Goal: Task Accomplishment & Management: Use online tool/utility

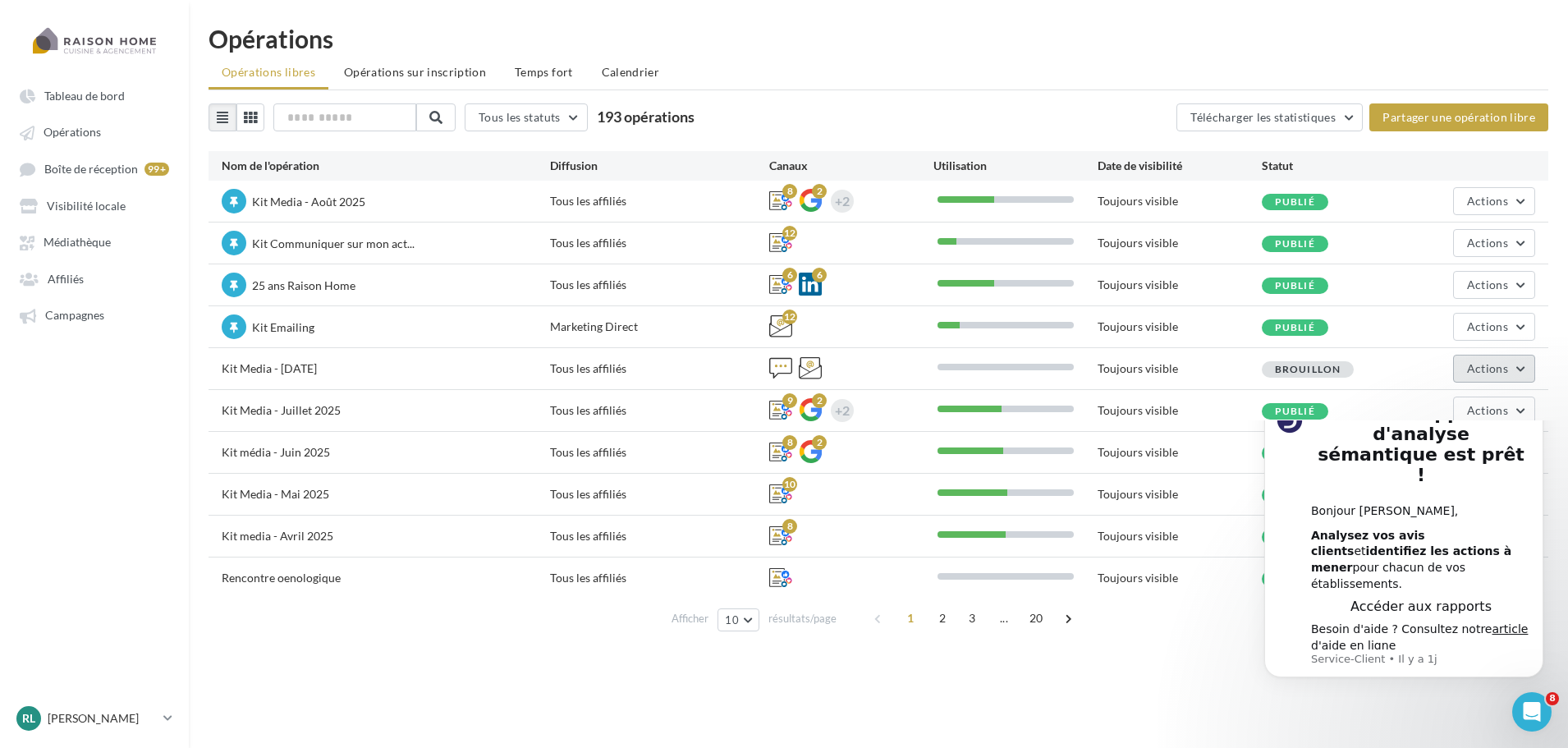
click at [1505, 378] on button "Actions" at bounding box center [1494, 368] width 82 height 28
click at [1448, 411] on button "Editer" at bounding box center [1453, 407] width 164 height 43
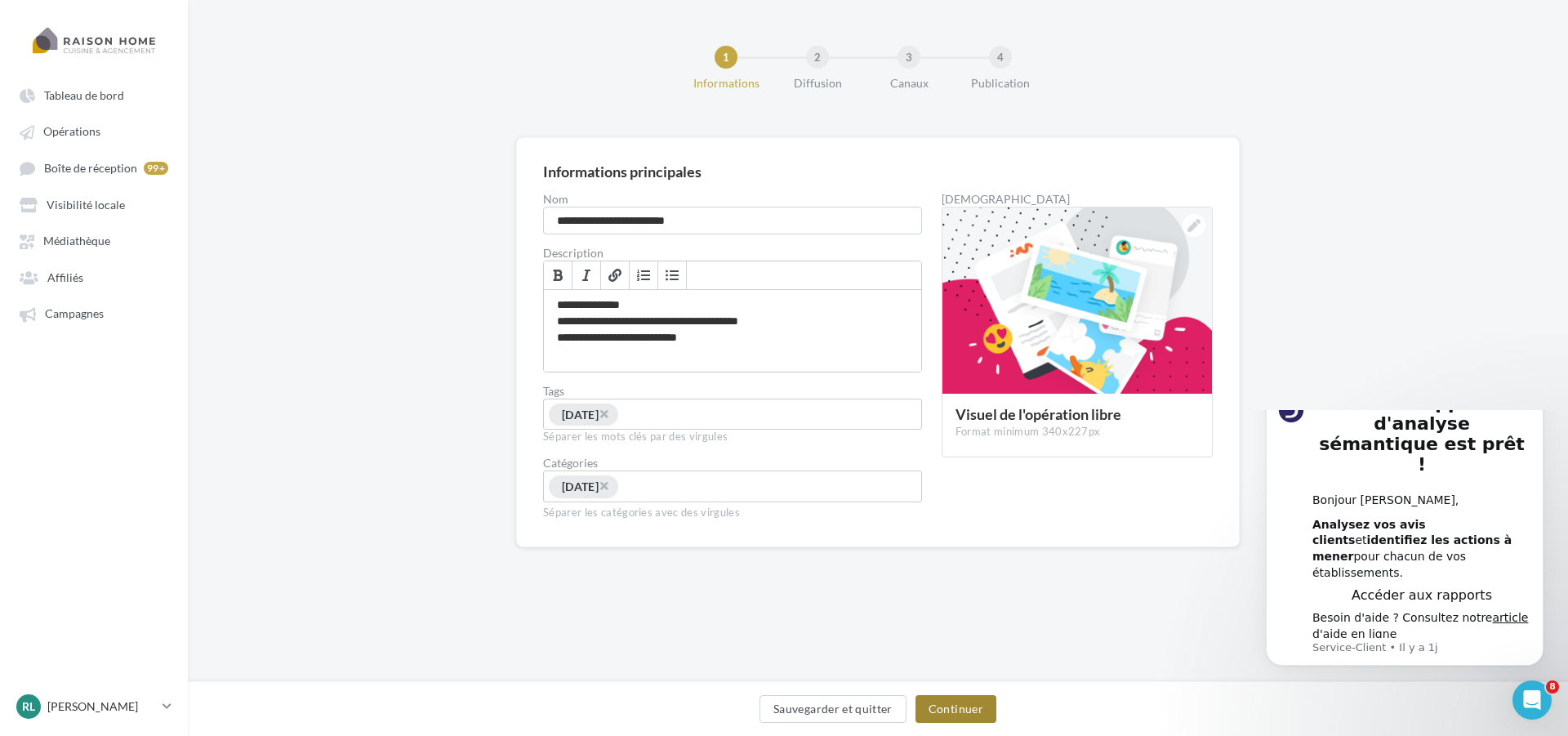
click at [968, 707] on button "Continuer" at bounding box center [956, 709] width 80 height 27
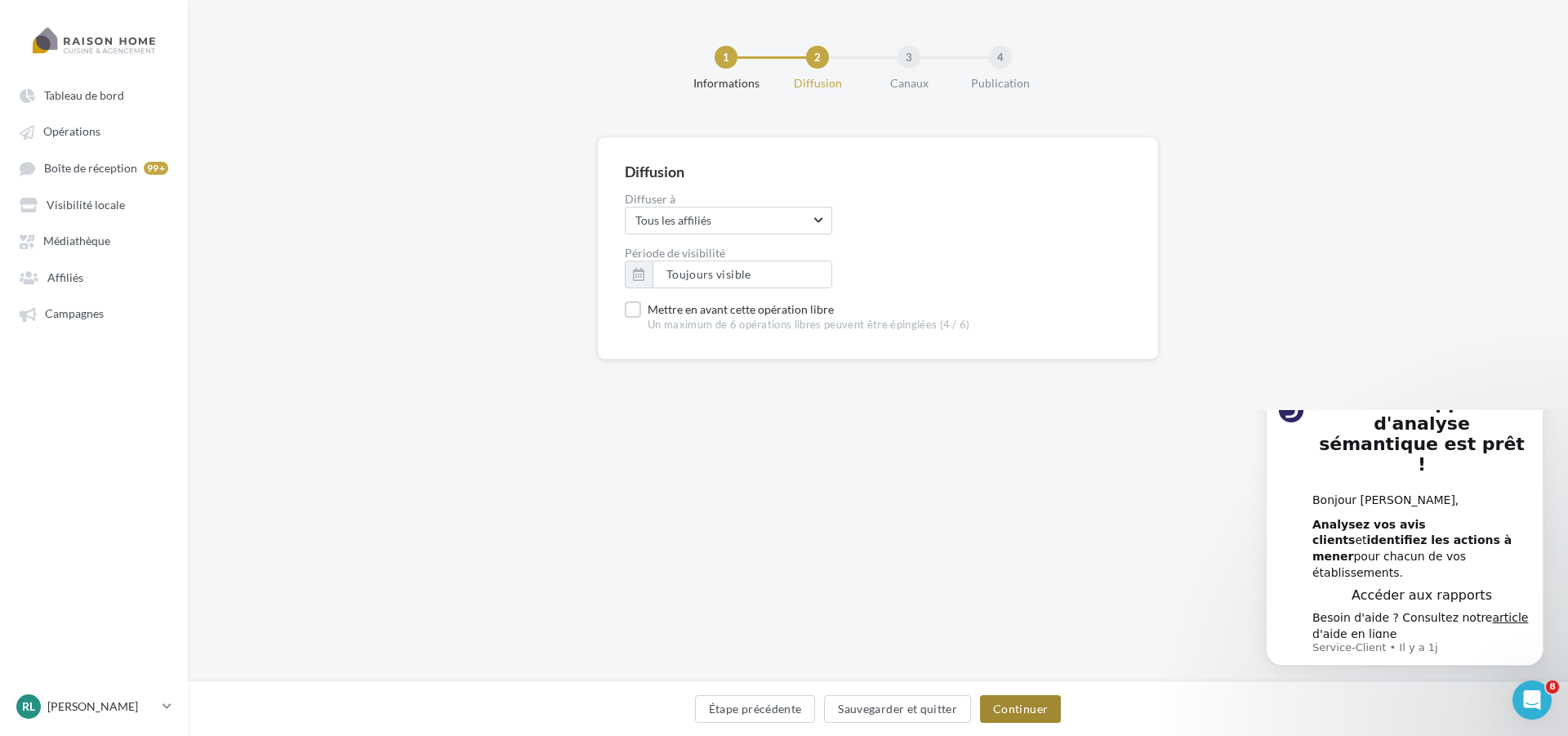
click at [1028, 703] on button "Continuer" at bounding box center [1020, 709] width 80 height 27
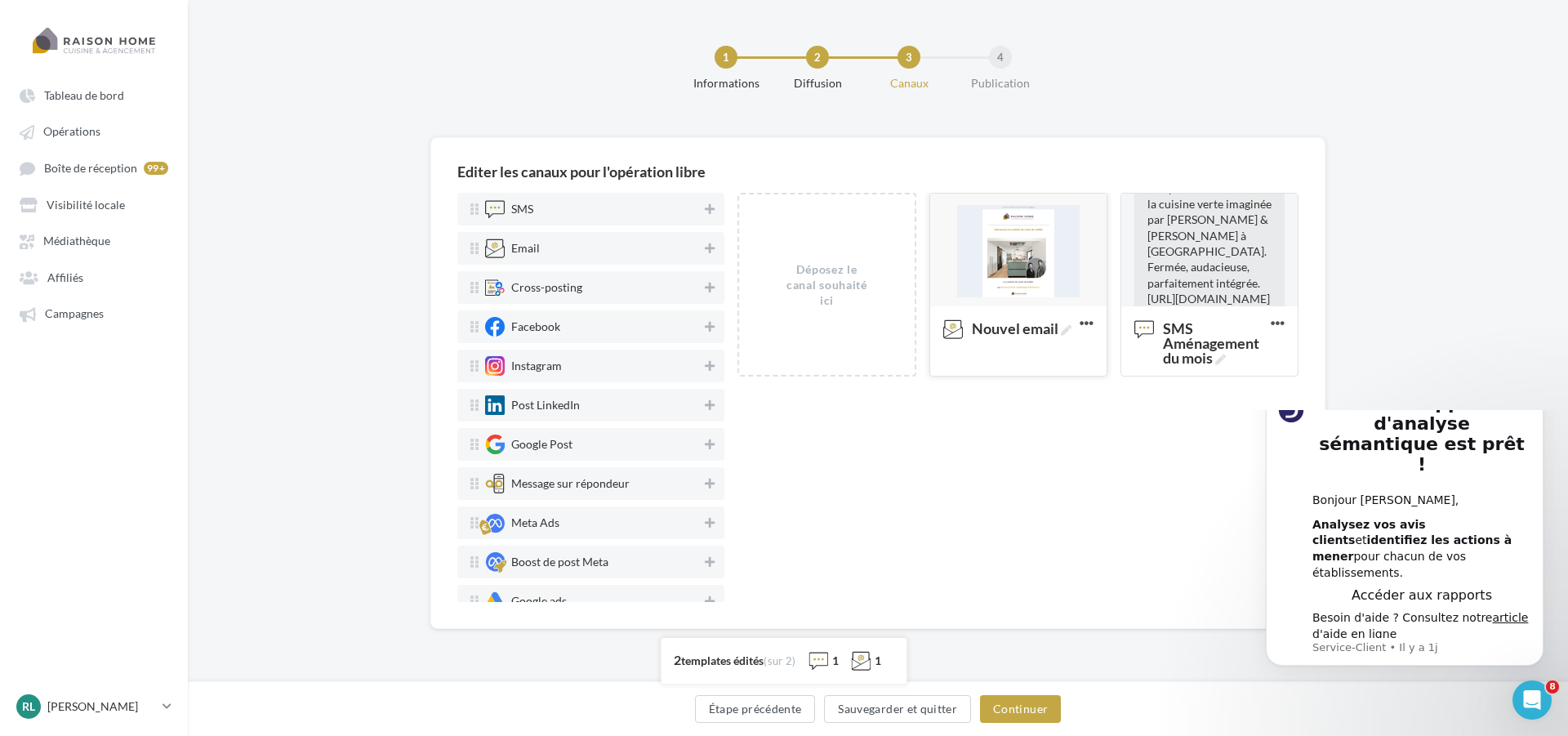
click at [1025, 261] on div at bounding box center [1018, 251] width 177 height 115
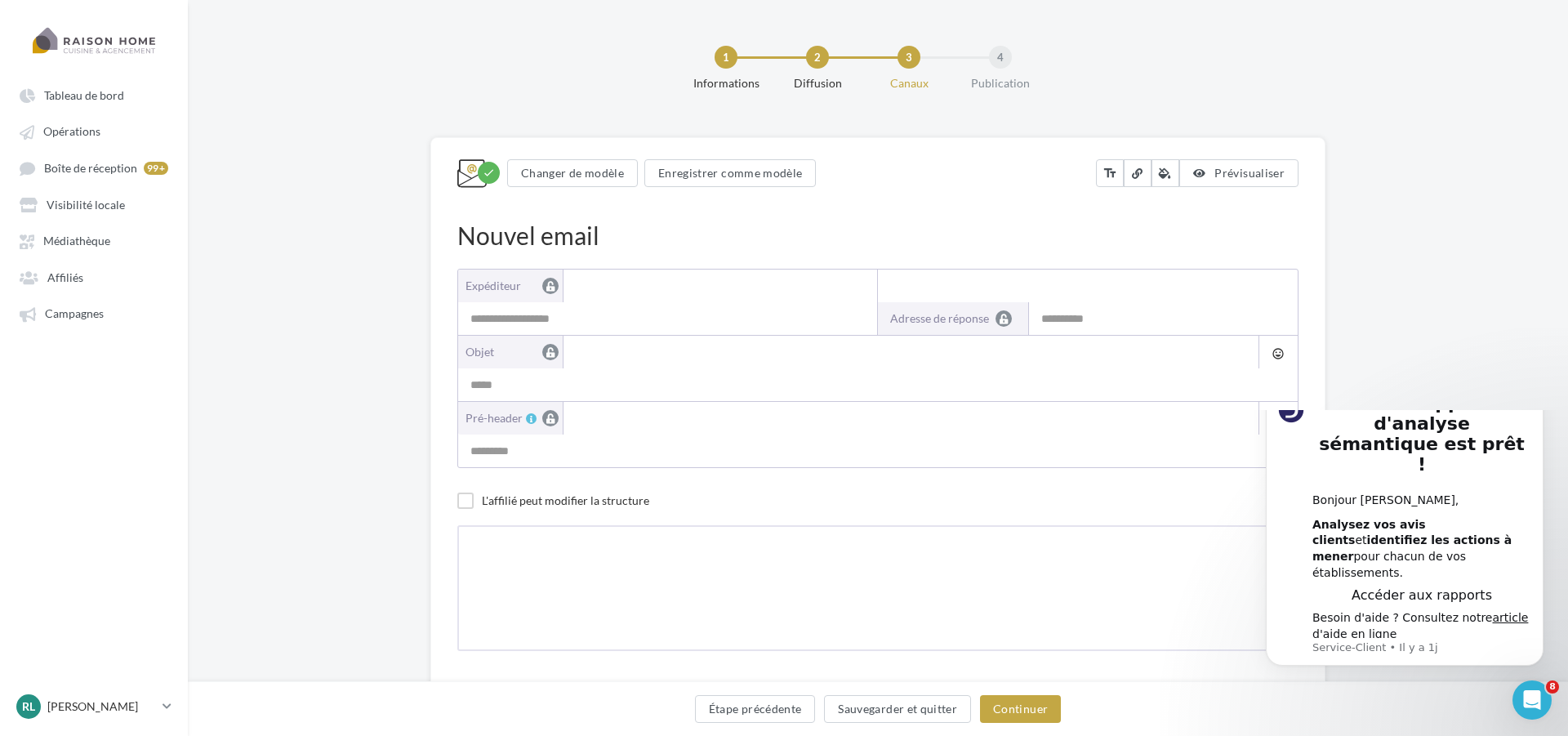
type input "**********"
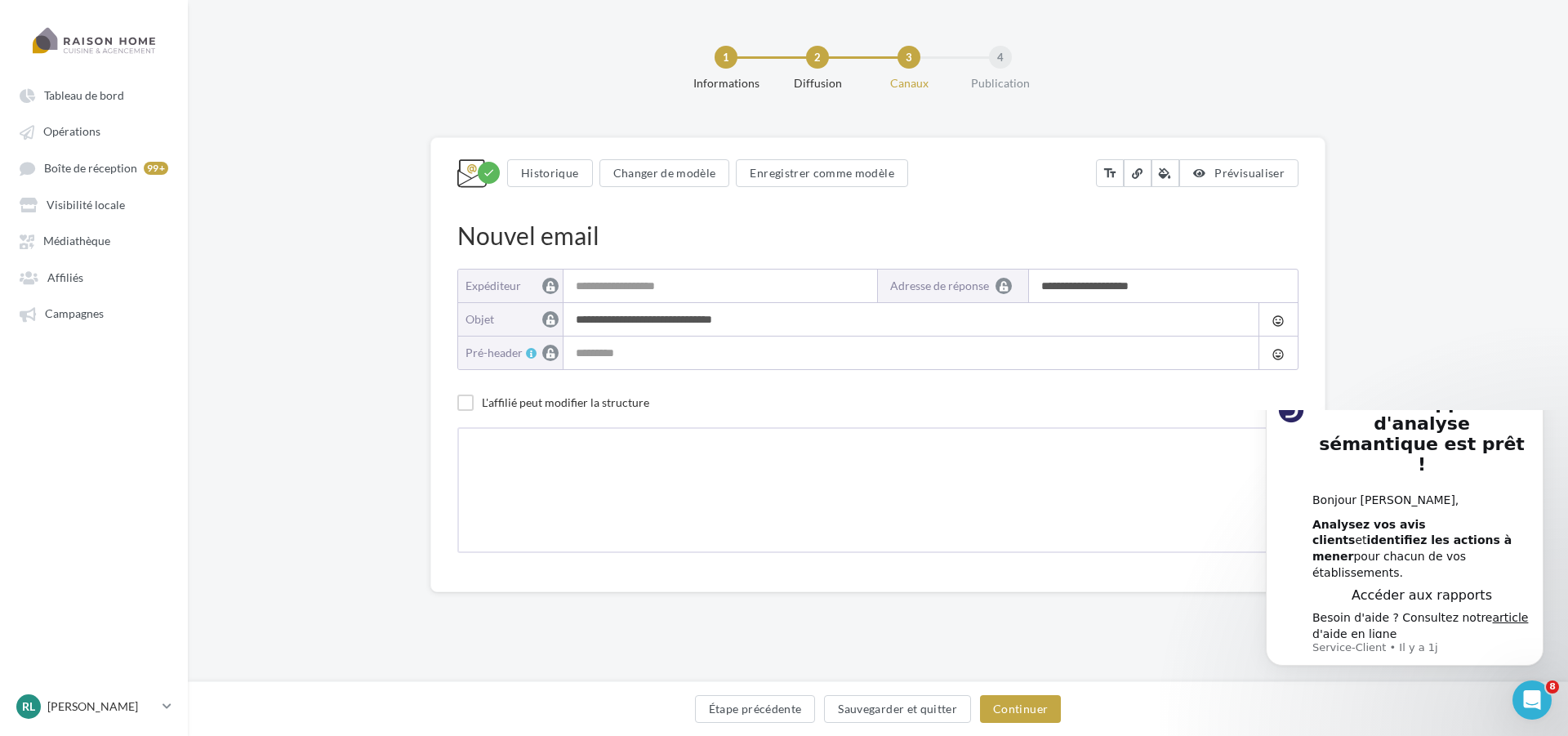
type input "**********"
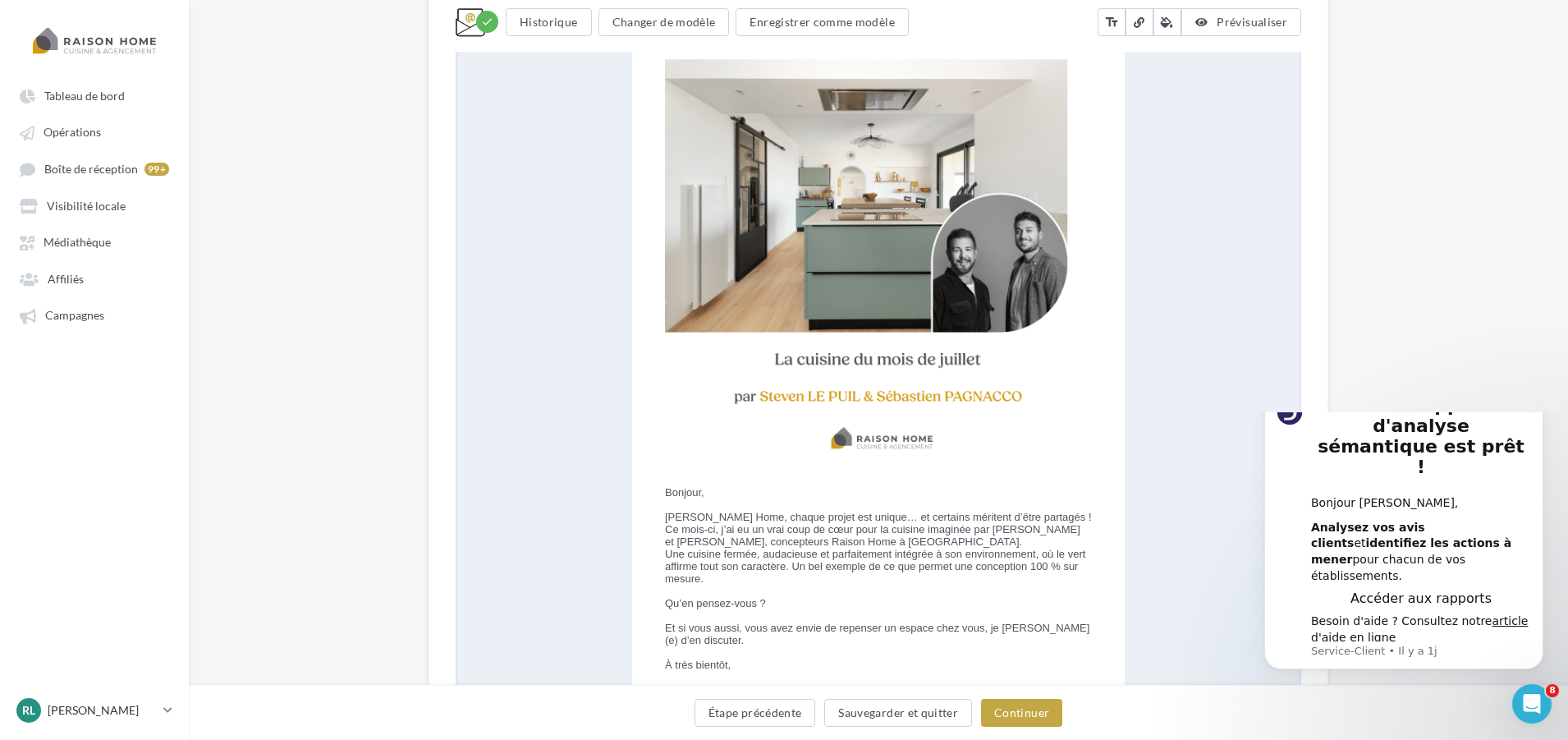
scroll to position [657, 0]
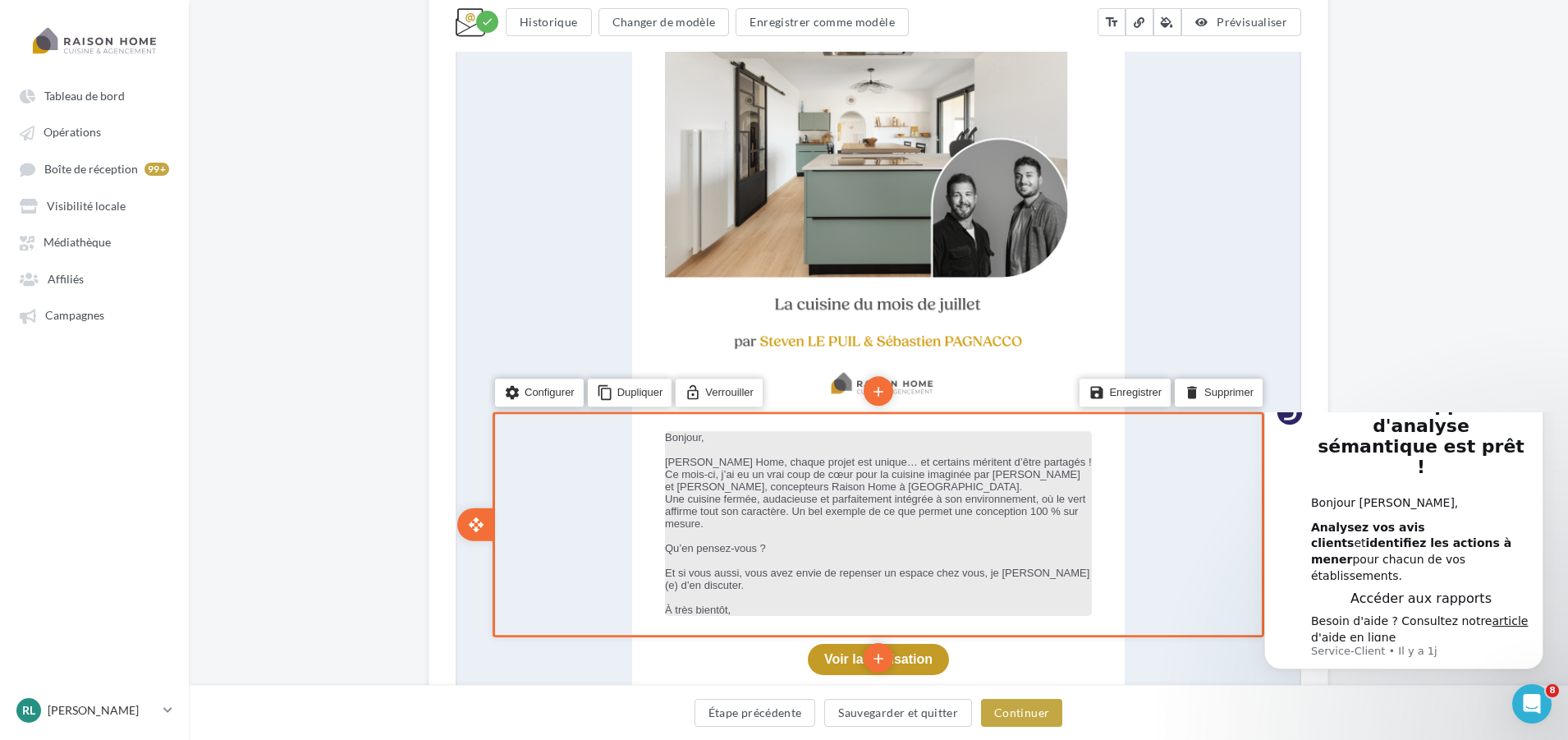
click at [704, 440] on p "Bonjour," at bounding box center [877, 435] width 427 height 13
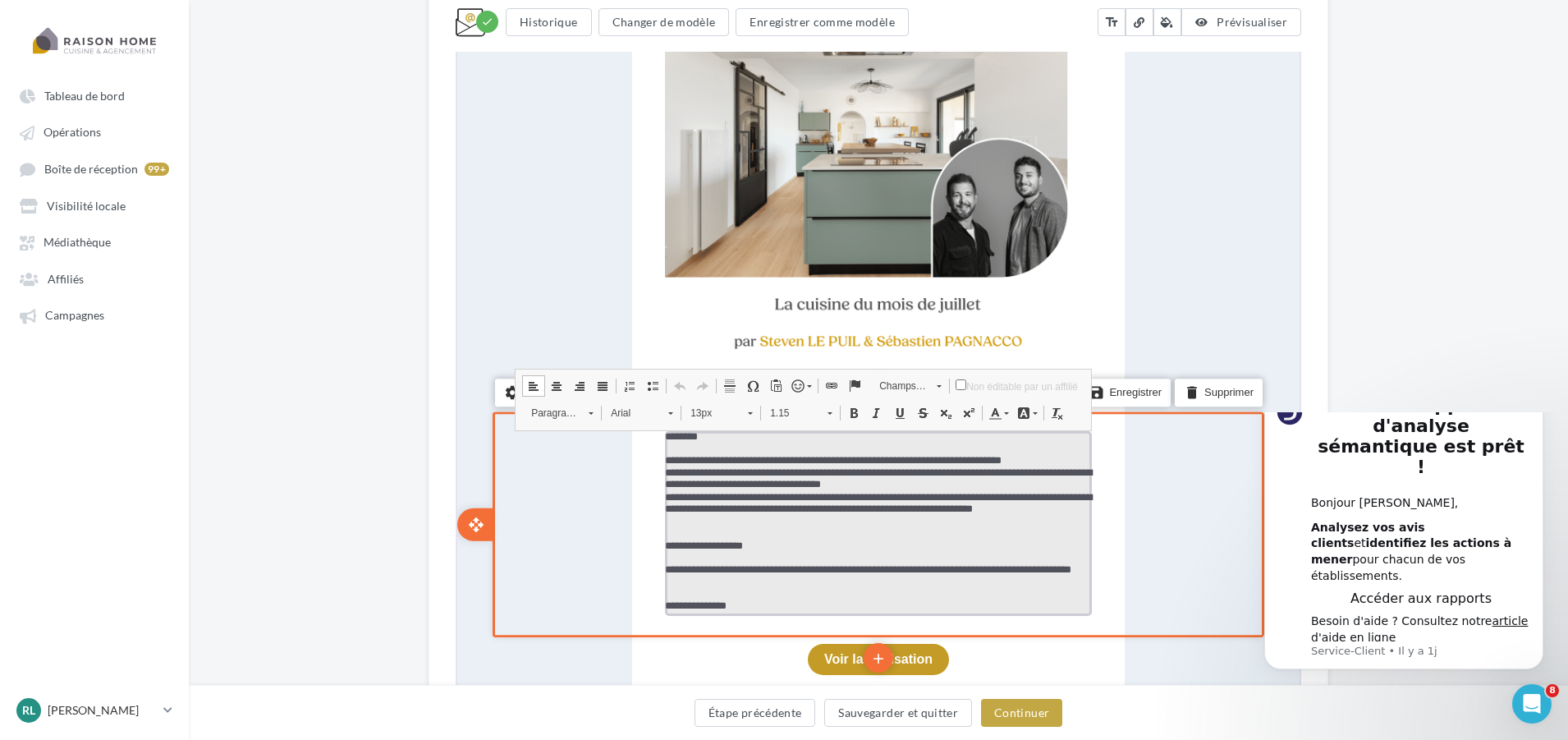
click at [701, 435] on p "********" at bounding box center [877, 435] width 427 height 13
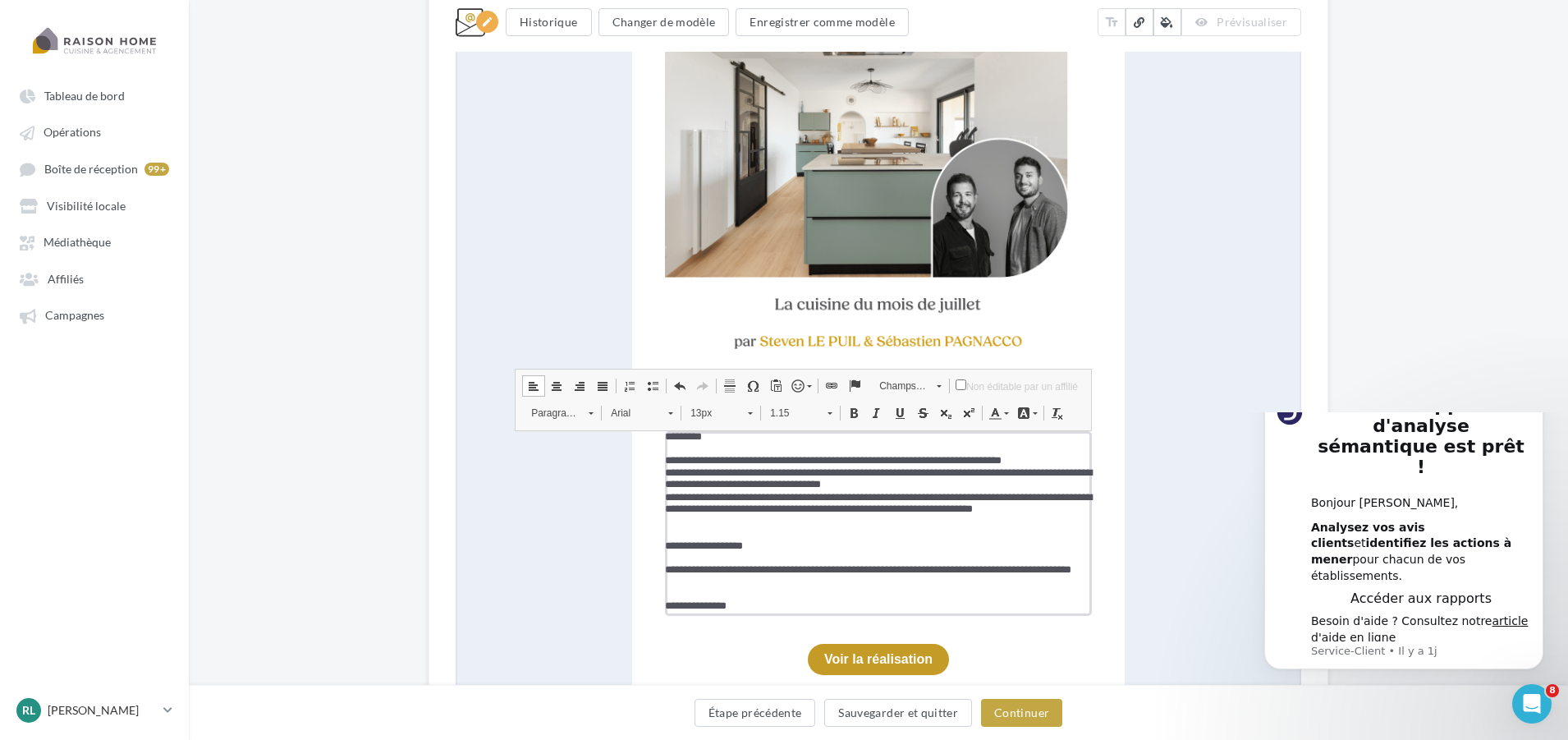
click at [902, 387] on span "Champs personnalisés" at bounding box center [898, 385] width 58 height 22
click at [942, 481] on link "Prénom" at bounding box center [932, 486] width 123 height 22
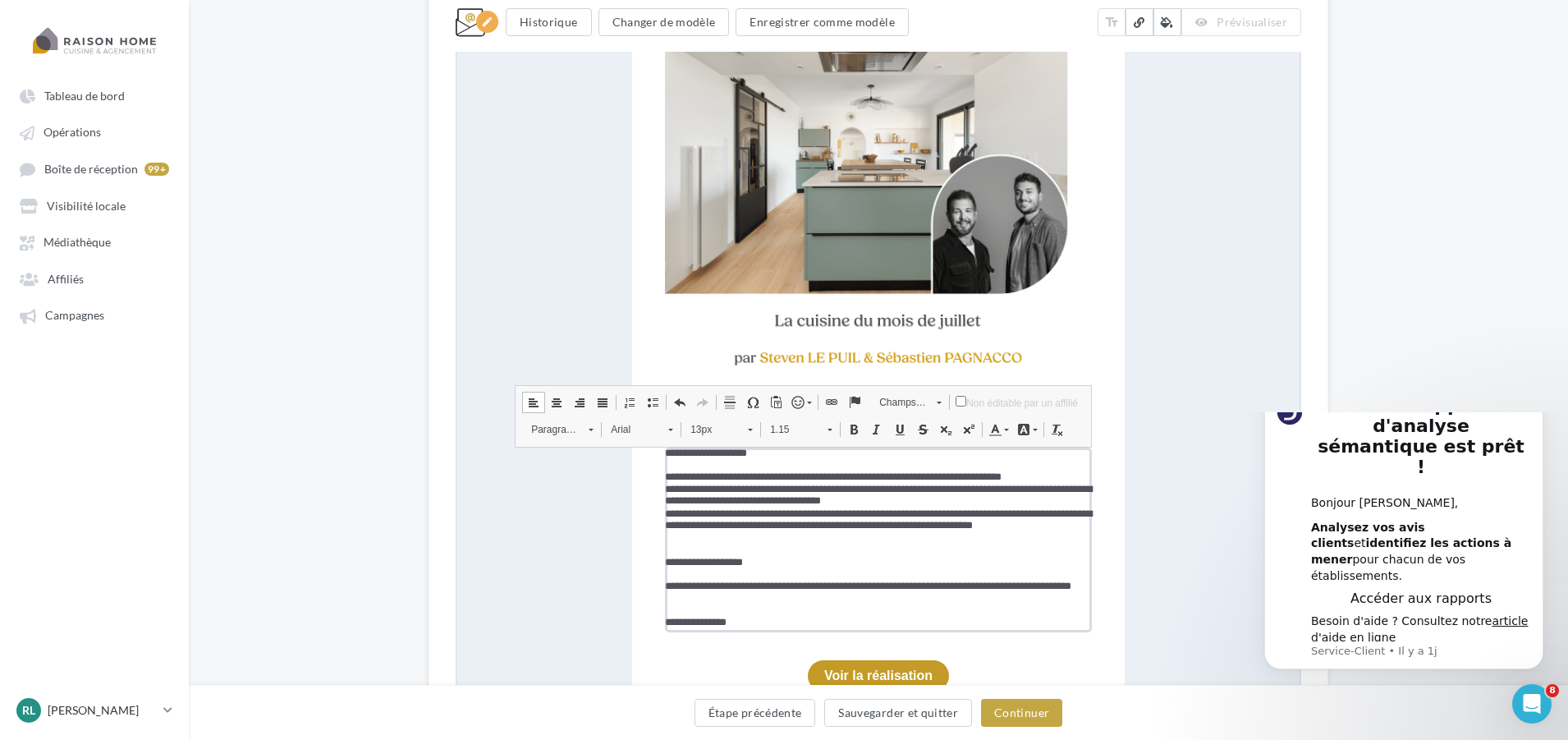
scroll to position [821, 0]
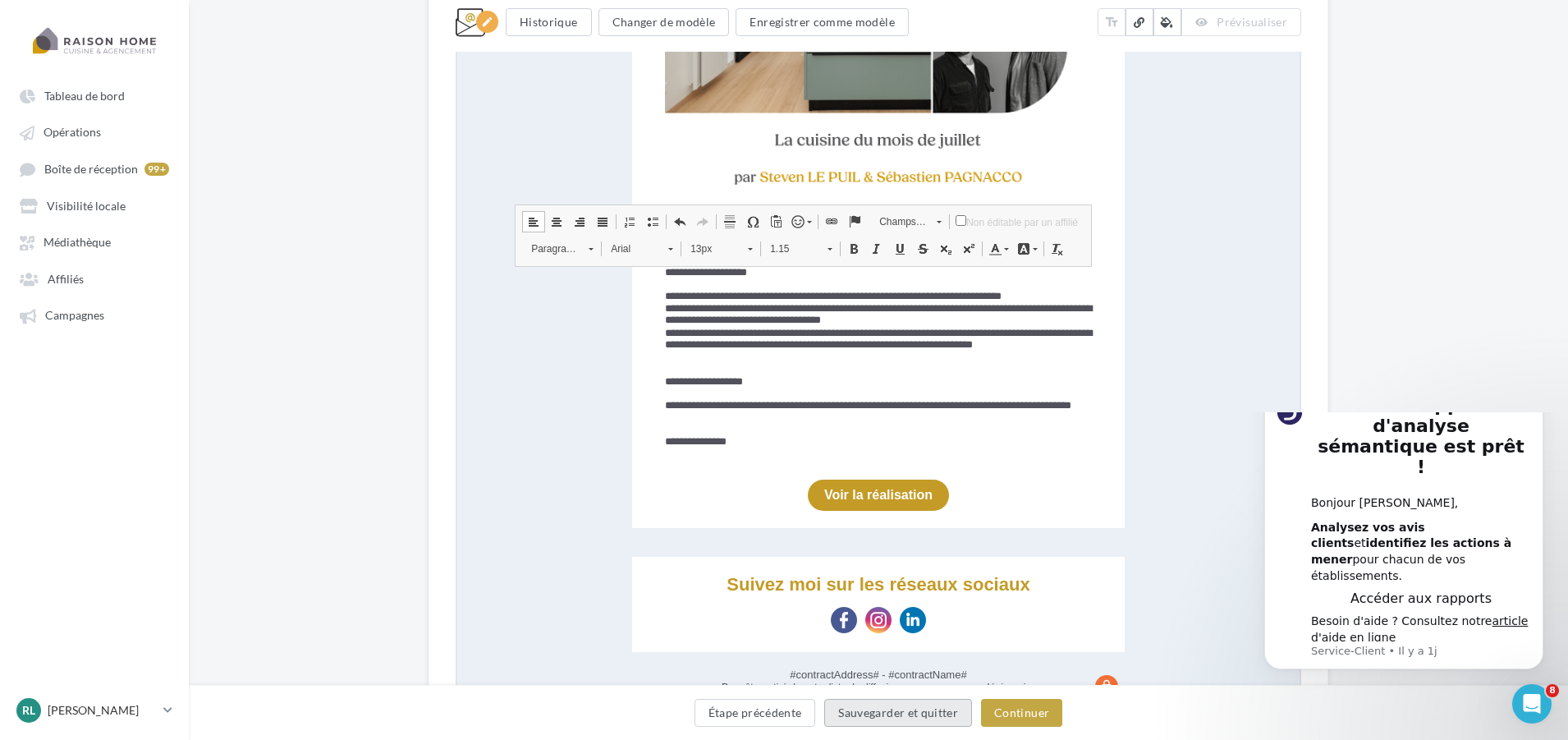
click at [902, 712] on button "Sauvegarder et quitter" at bounding box center [897, 712] width 148 height 28
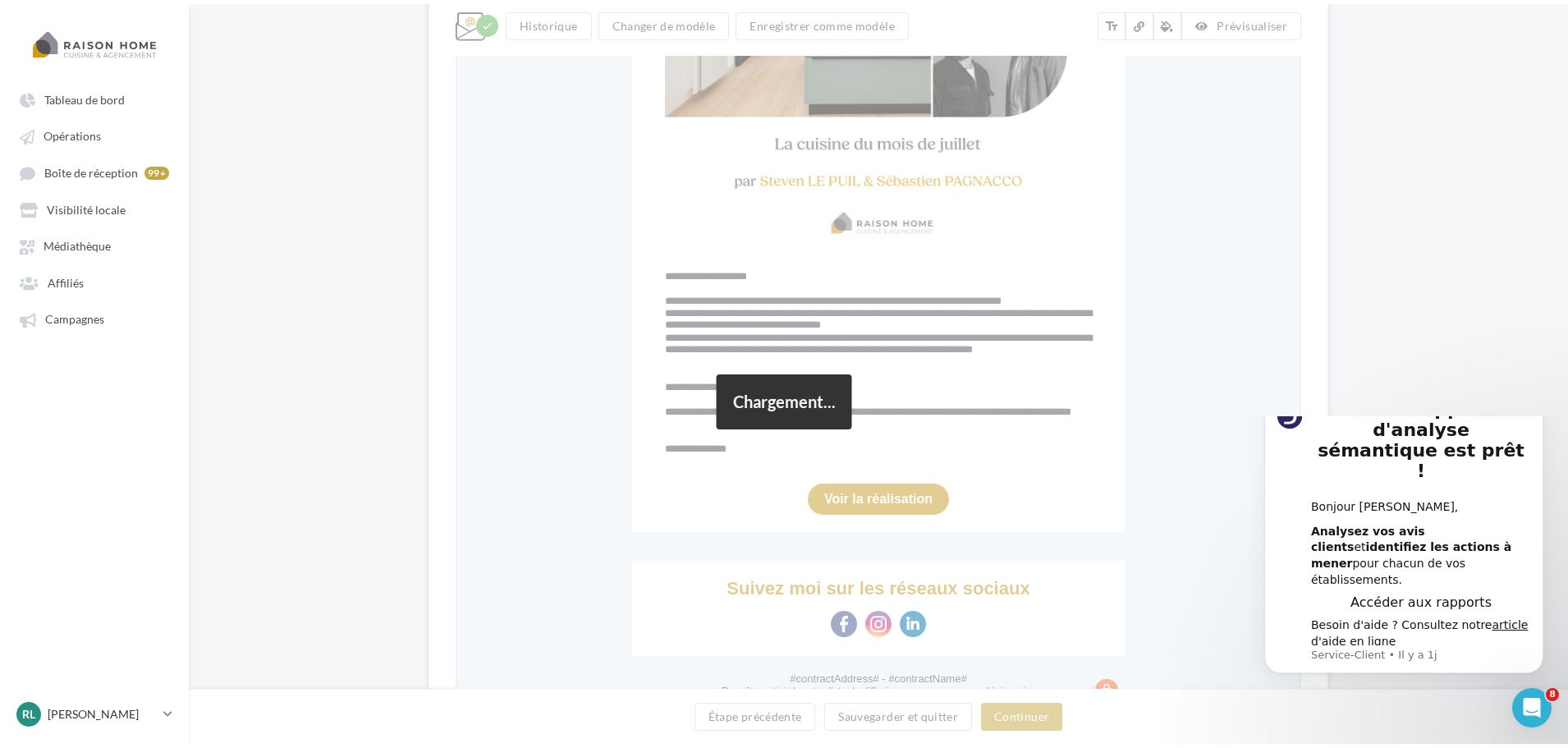
scroll to position [27, 0]
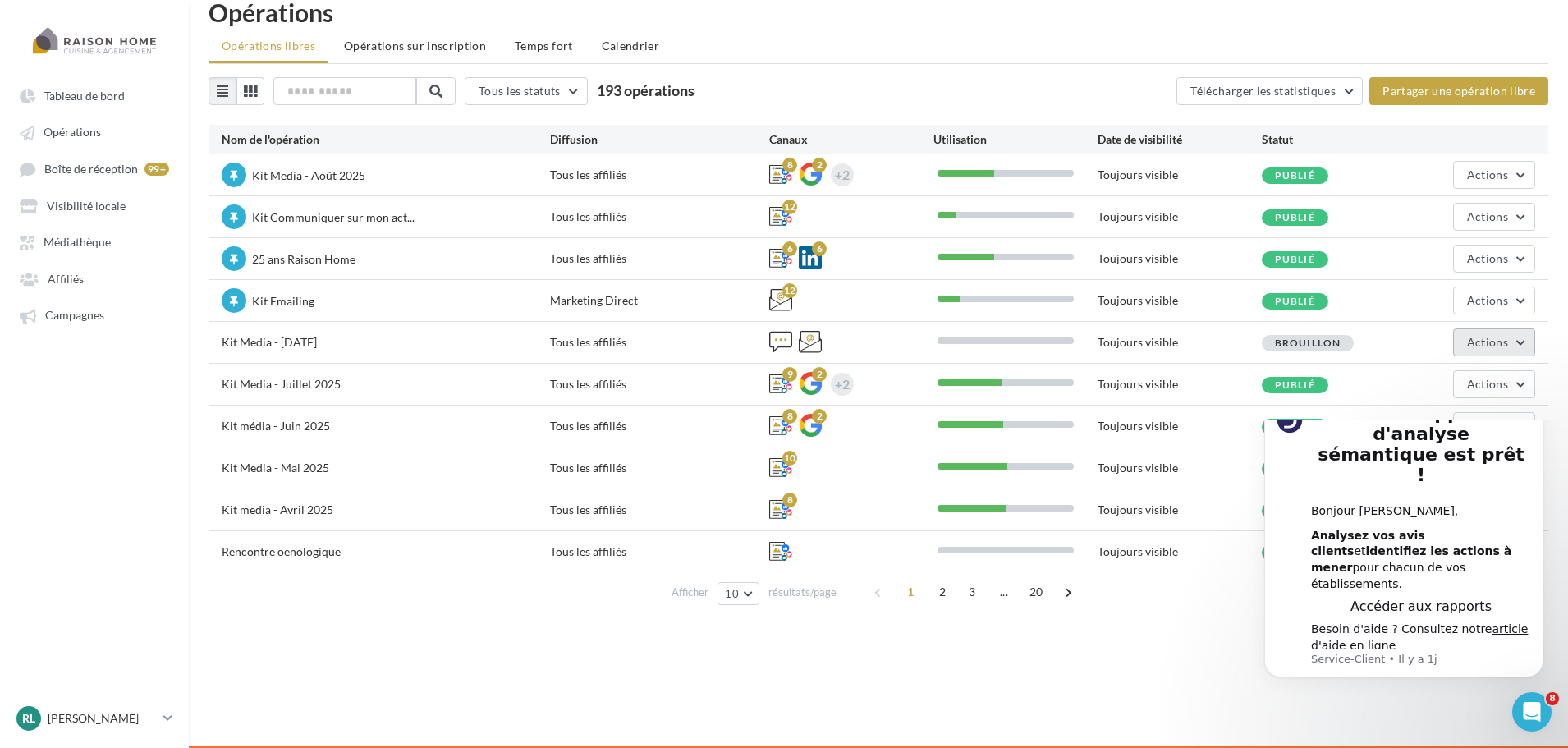
click at [1500, 335] on span "Actions" at bounding box center [1487, 342] width 41 height 14
click at [1450, 371] on button "Editer" at bounding box center [1453, 380] width 164 height 43
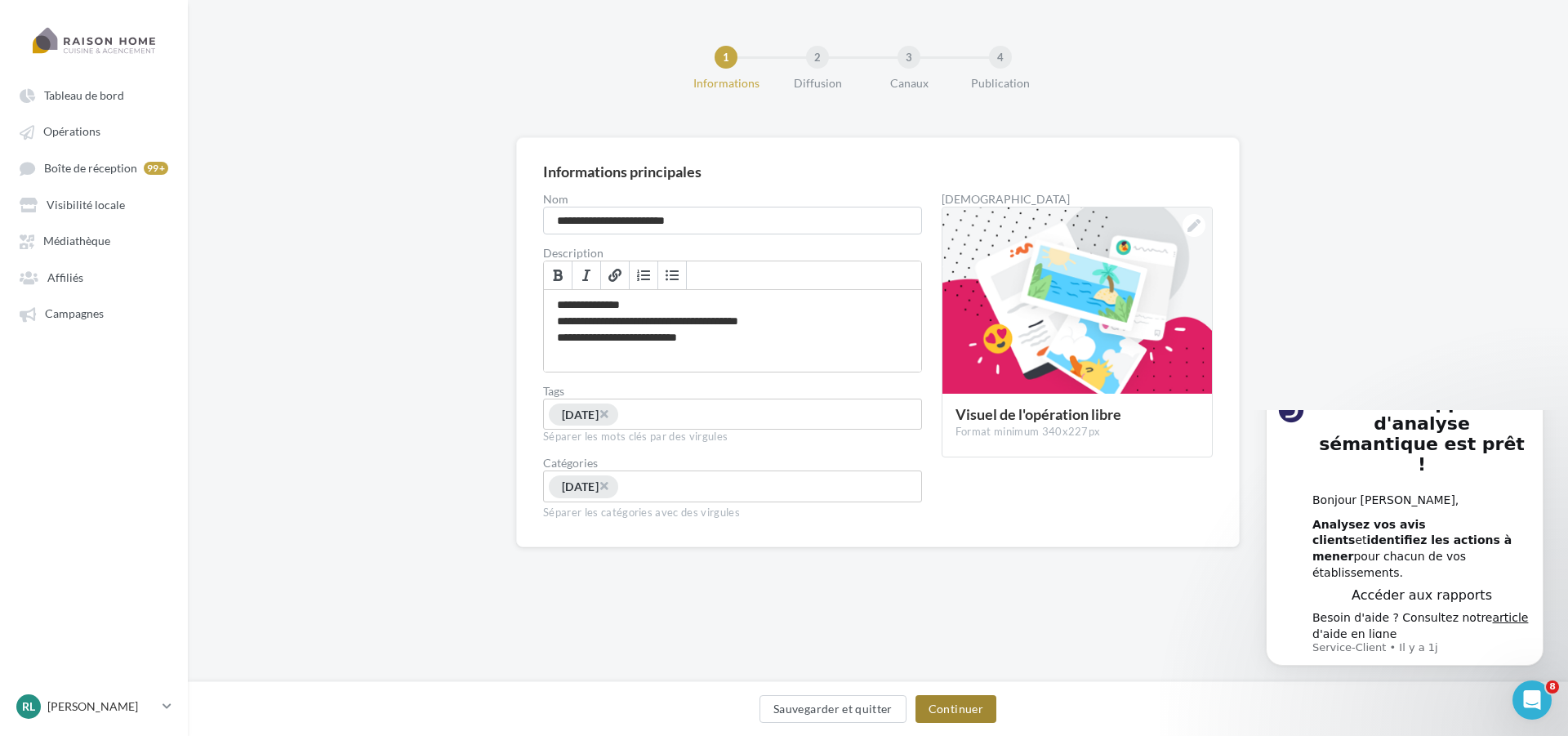
click at [991, 713] on button "Continuer" at bounding box center [956, 709] width 80 height 27
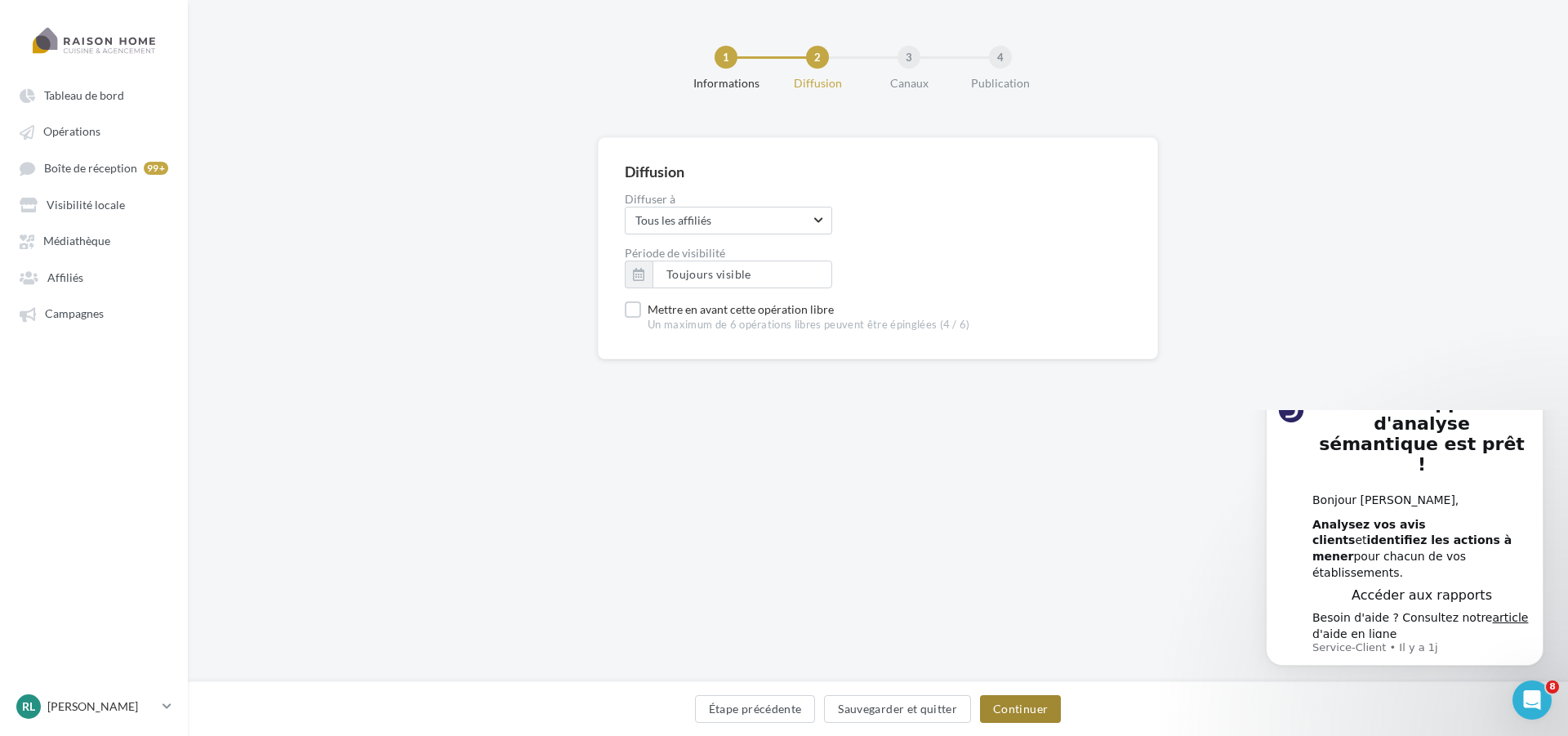
click at [1038, 718] on button "Continuer" at bounding box center [1020, 709] width 80 height 27
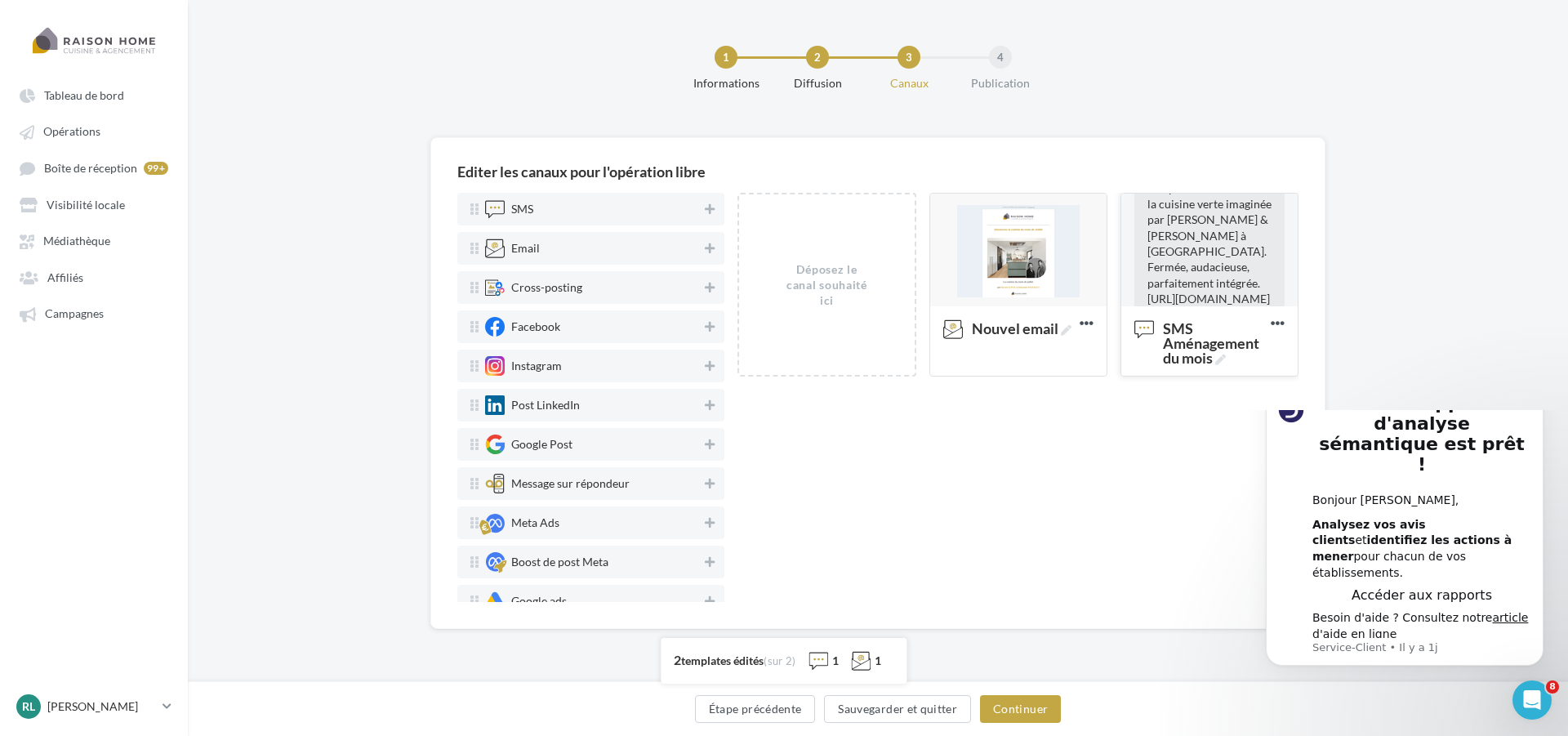
click at [1203, 223] on span "Bonjour #firstName#, Coup de coeur du mois : la cuisine verte imaginée par [PER…" at bounding box center [1210, 251] width 124 height 172
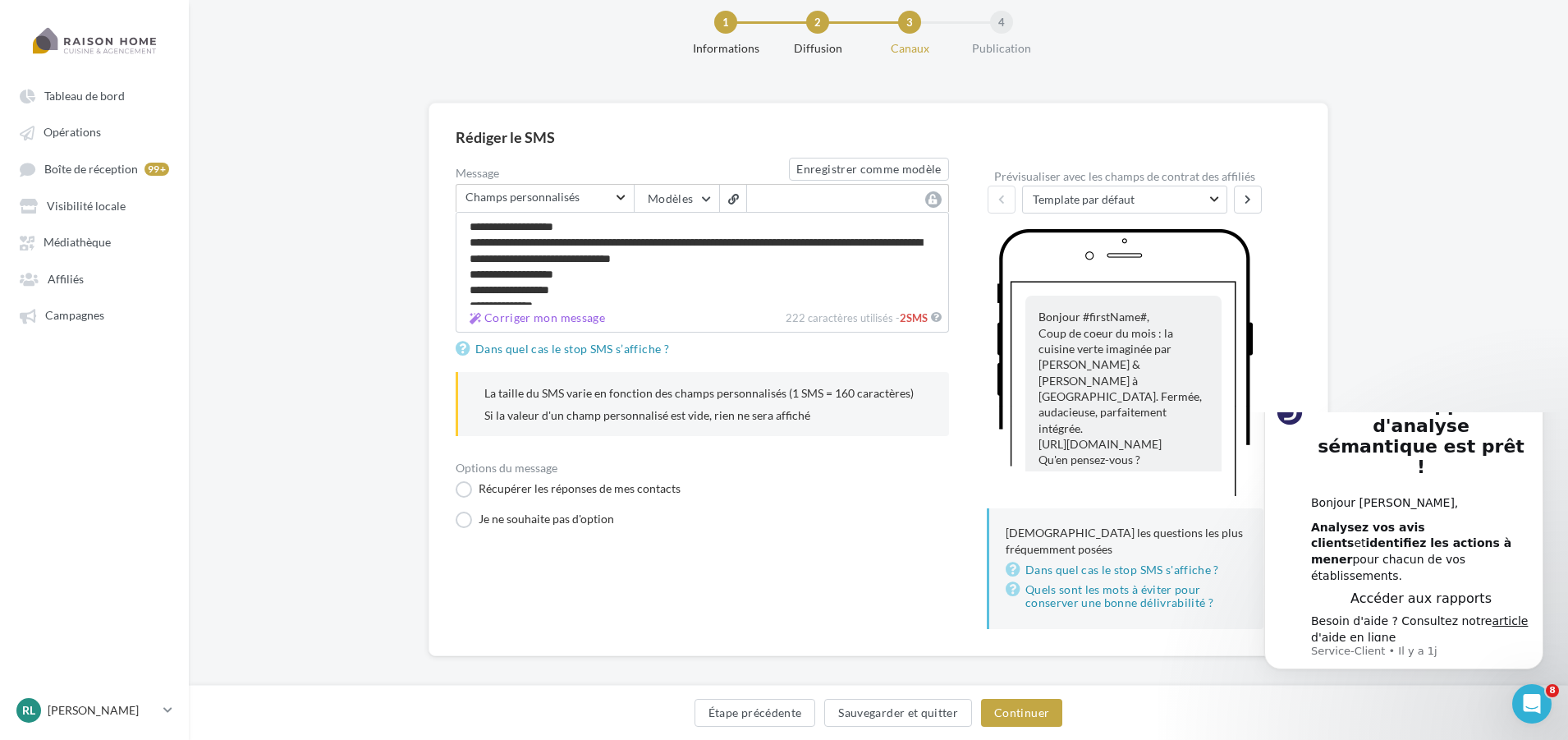
scroll to position [48, 0]
